Goal: Check status: Check status

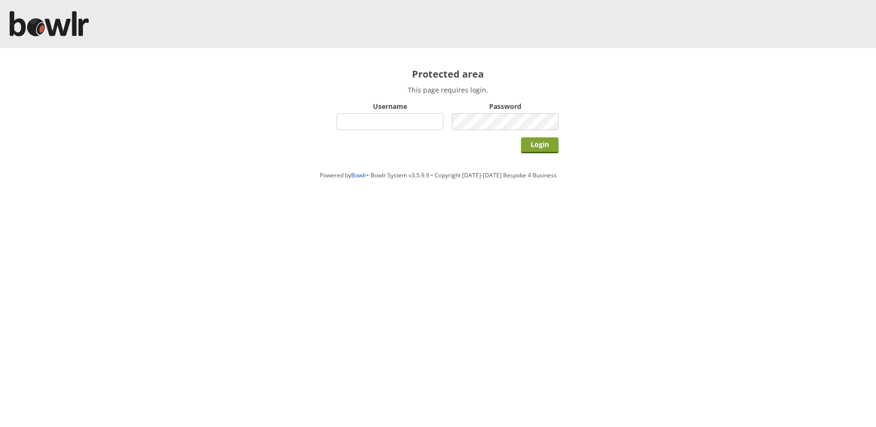
type input "hornseaindoorbowlsclub"
click at [527, 137] on input "Login" at bounding box center [540, 145] width 38 height 16
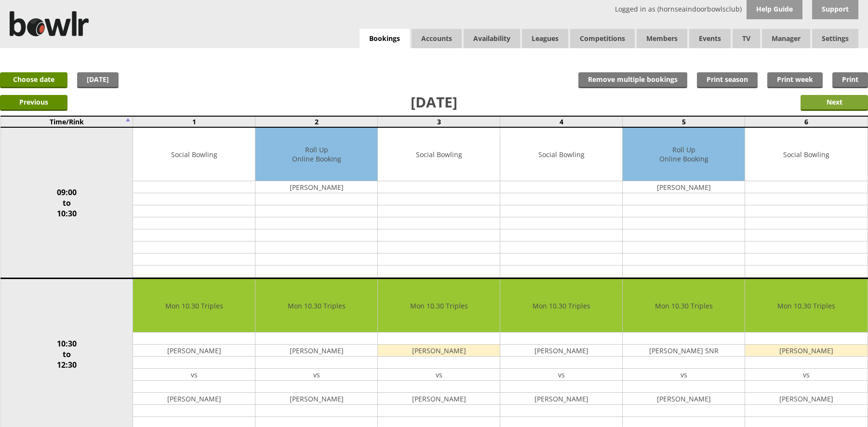
click at [817, 101] on input "Next" at bounding box center [835, 103] width 68 height 16
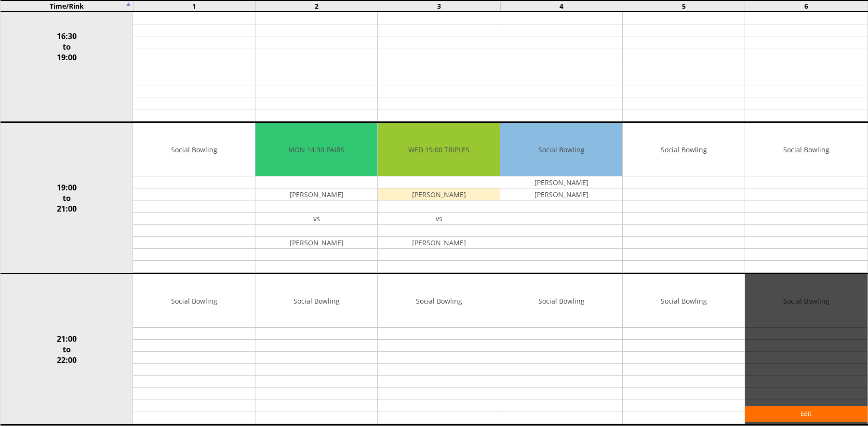
scroll to position [853, 0]
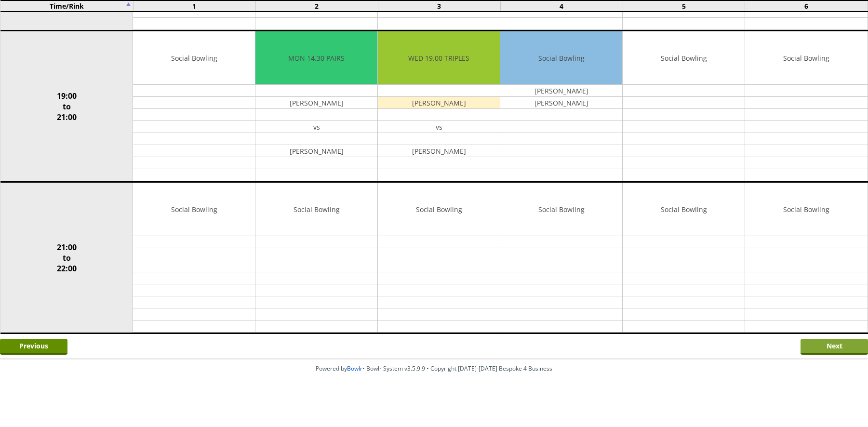
click at [809, 344] on input "Next" at bounding box center [835, 347] width 68 height 16
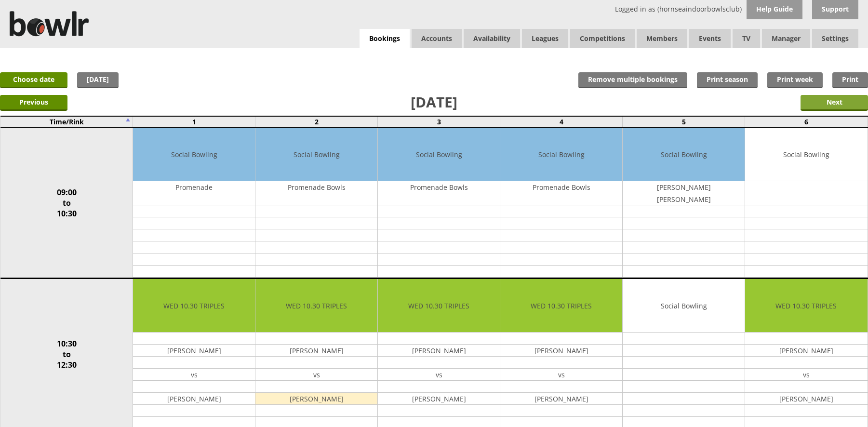
click at [835, 99] on input "Next" at bounding box center [835, 103] width 68 height 16
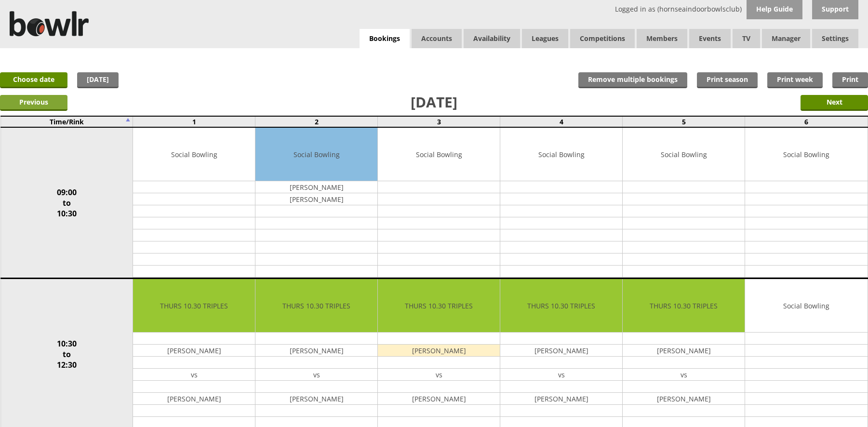
click at [58, 107] on input "Previous" at bounding box center [34, 103] width 68 height 16
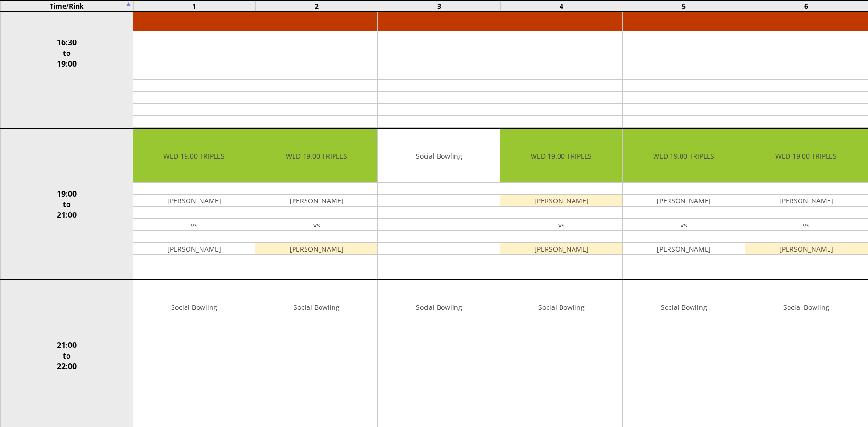
scroll to position [771, 0]
